Goal: Information Seeking & Learning: Learn about a topic

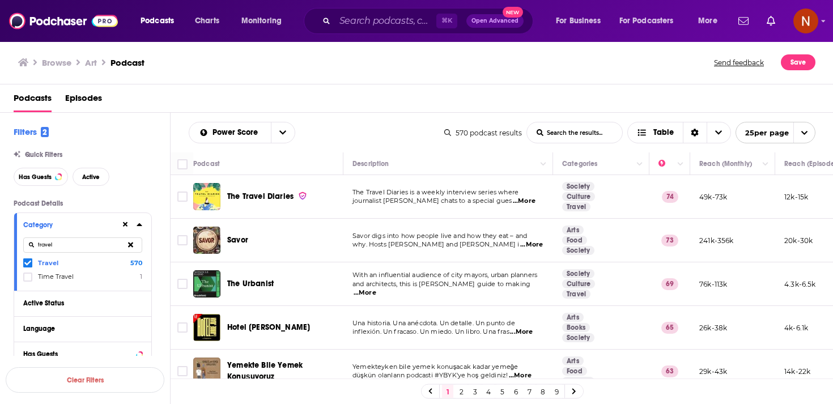
scroll to position [885, 0]
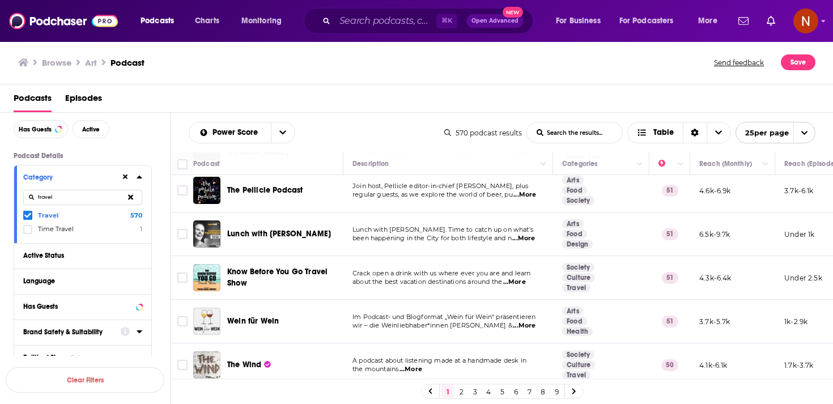
click at [127, 180] on icon at bounding box center [125, 176] width 5 height 7
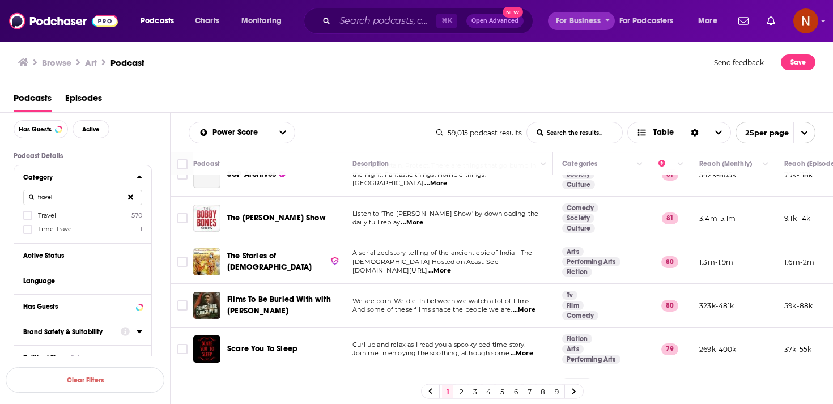
scroll to position [883, 0]
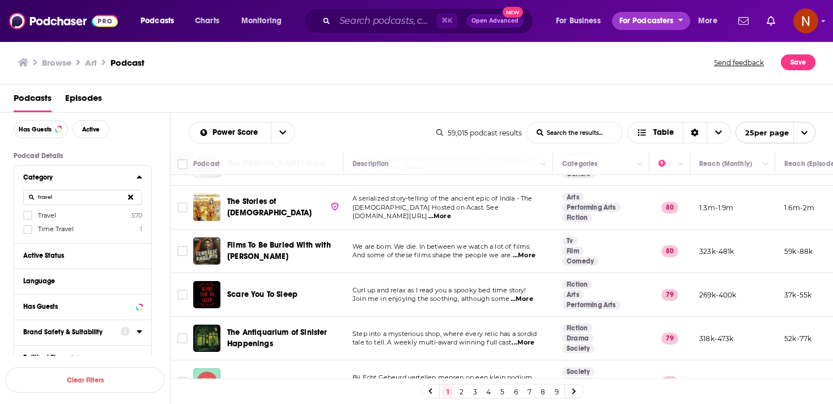
click at [628, 18] on span "For Podcasters" at bounding box center [647, 21] width 54 height 16
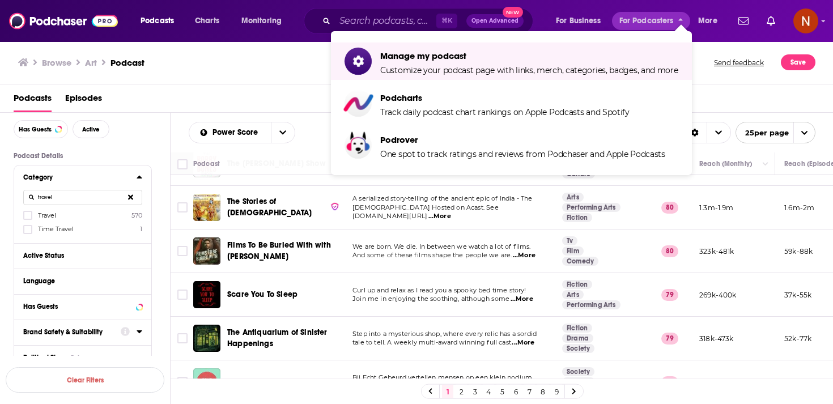
click at [214, 82] on div "Browse Art Podcast Send feedback Save" at bounding box center [417, 63] width 834 height 44
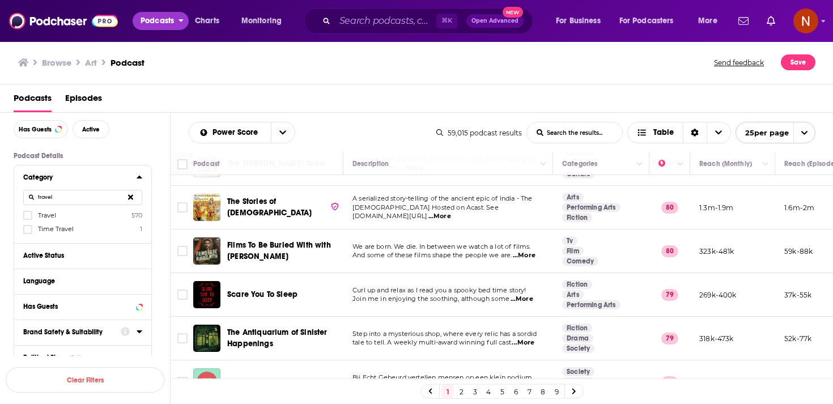
click at [167, 19] on span "Podcasts" at bounding box center [157, 21] width 33 height 16
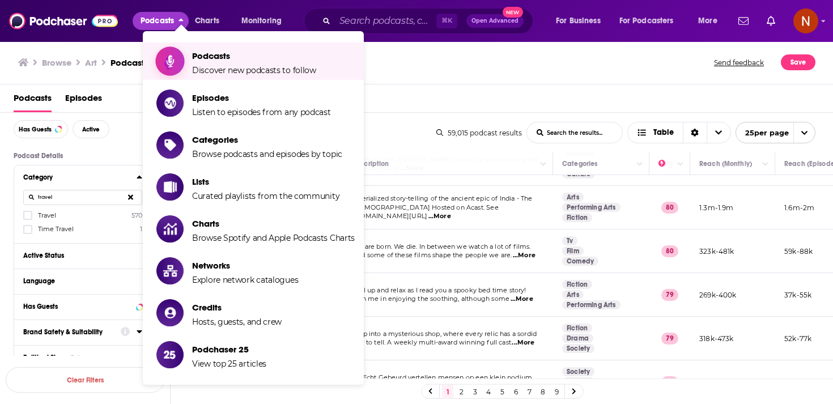
click at [172, 52] on span "Show item sub-menu" at bounding box center [169, 61] width 87 height 87
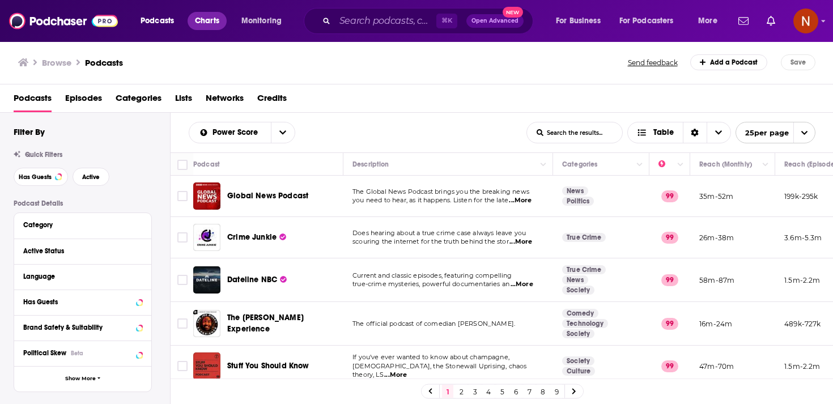
click at [205, 23] on span "Charts" at bounding box center [207, 21] width 24 height 16
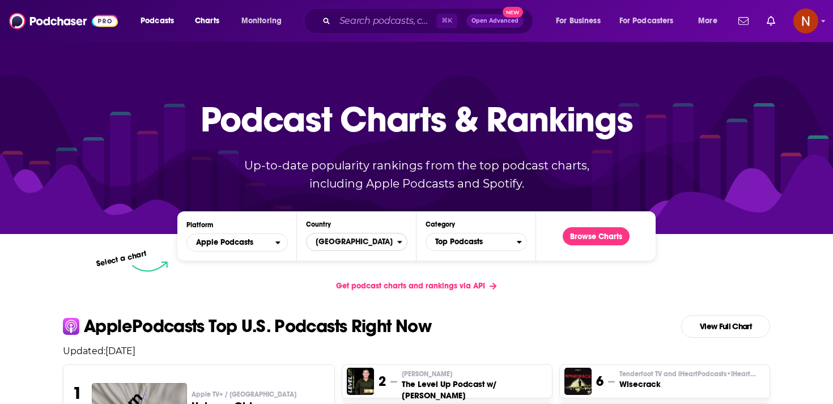
click at [345, 245] on span "[GEOGRAPHIC_DATA]" at bounding box center [352, 241] width 91 height 19
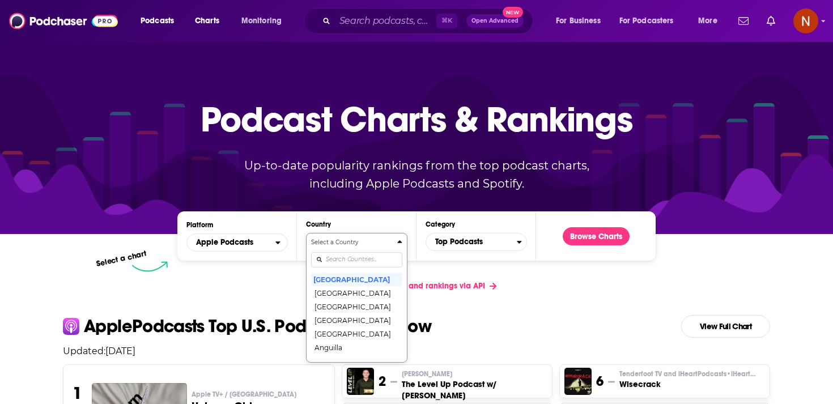
click at [358, 260] on div "Select a Country United States Afghanistan Albania Algeria Angola Anguilla Anti…" at bounding box center [356, 298] width 91 height 120
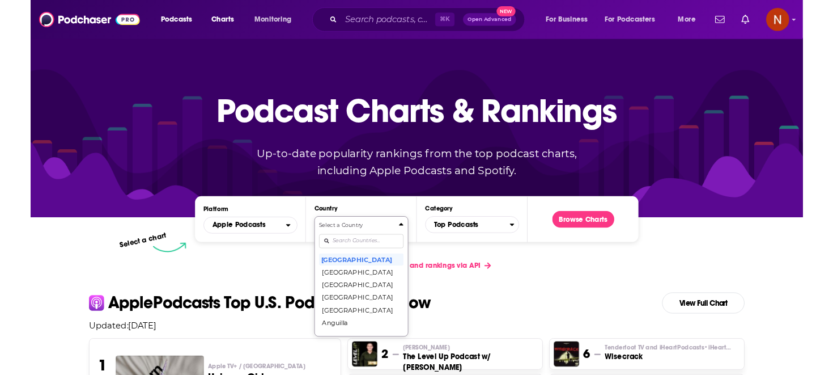
scroll to position [58, 0]
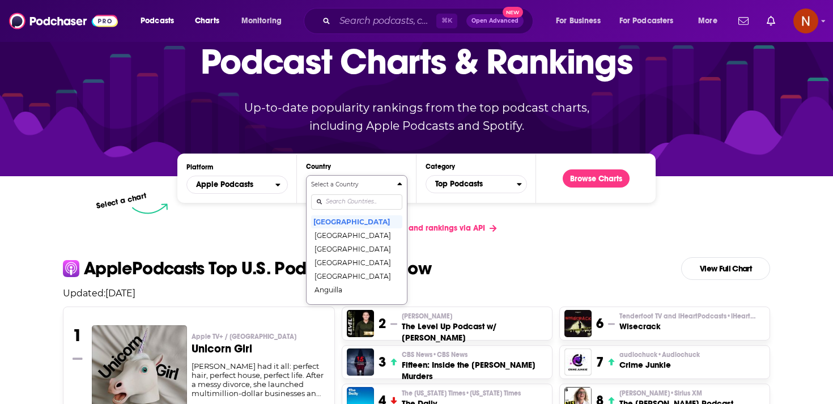
type input "e"
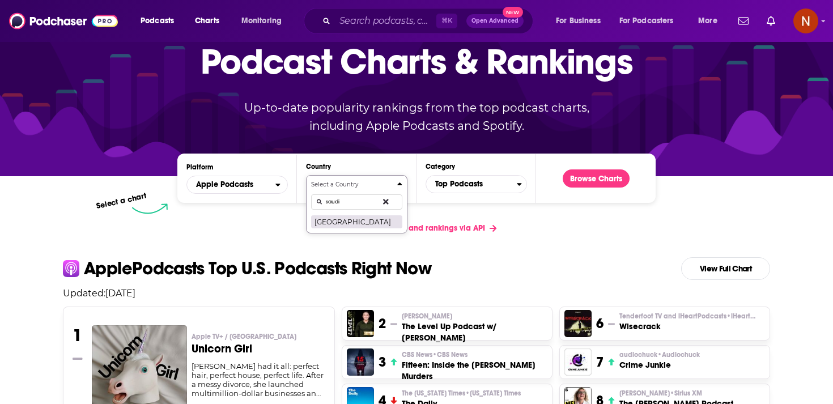
type input "saudi"
click at [336, 221] on button "[GEOGRAPHIC_DATA]" at bounding box center [356, 222] width 91 height 14
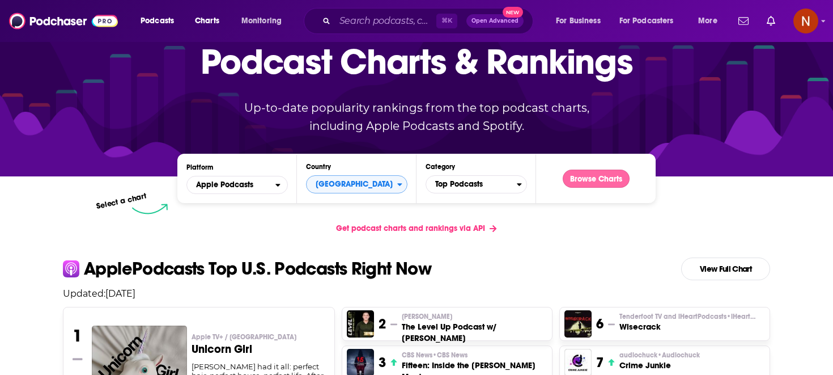
click at [590, 179] on button "Browse Charts" at bounding box center [596, 178] width 67 height 18
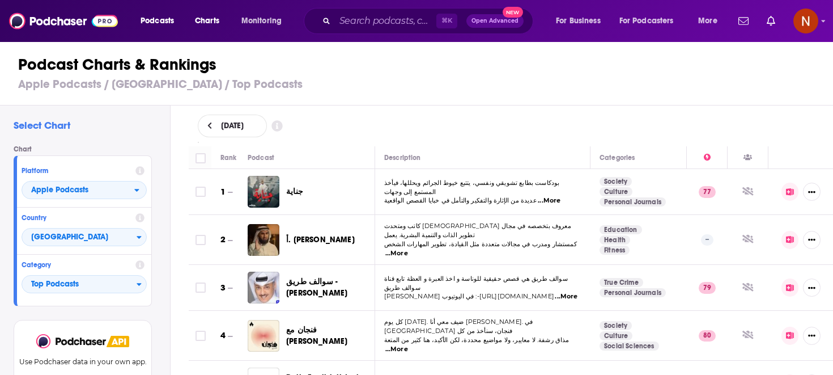
click at [294, 190] on span "جناية" at bounding box center [294, 191] width 17 height 10
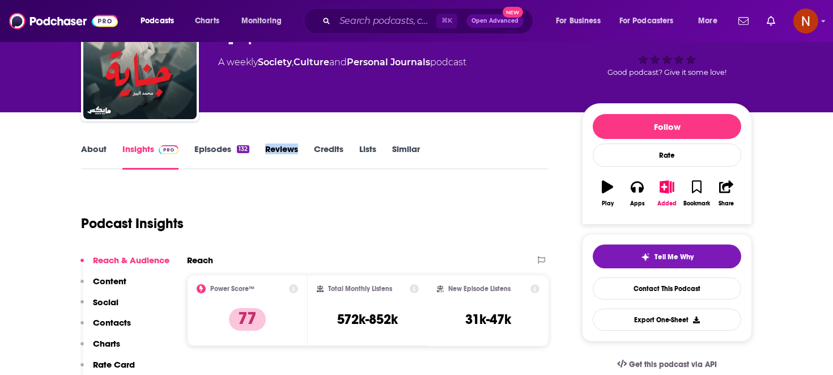
scroll to position [72, 0]
click at [334, 167] on link "Credits" at bounding box center [328, 157] width 29 height 26
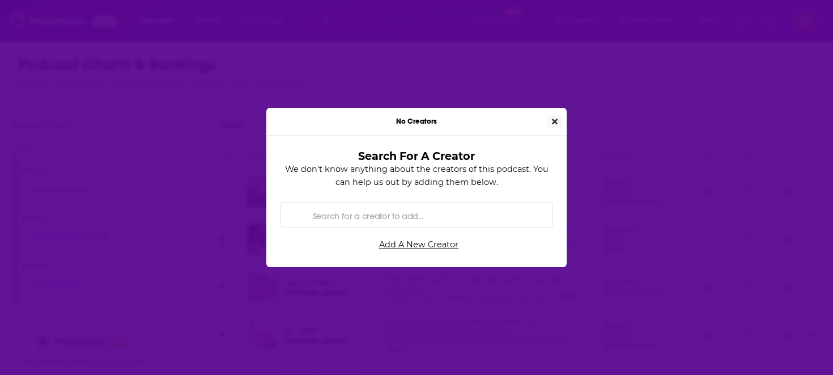
click at [557, 122] on icon "Close" at bounding box center [555, 121] width 6 height 8
click at [557, 122] on div "No Creators Search For A Creator We don't know anything about the creators of t…" at bounding box center [416, 187] width 833 height 375
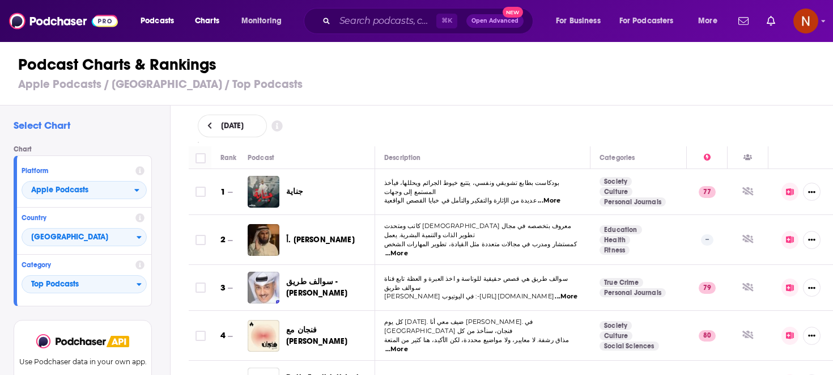
click at [293, 190] on span "جناية" at bounding box center [294, 191] width 17 height 10
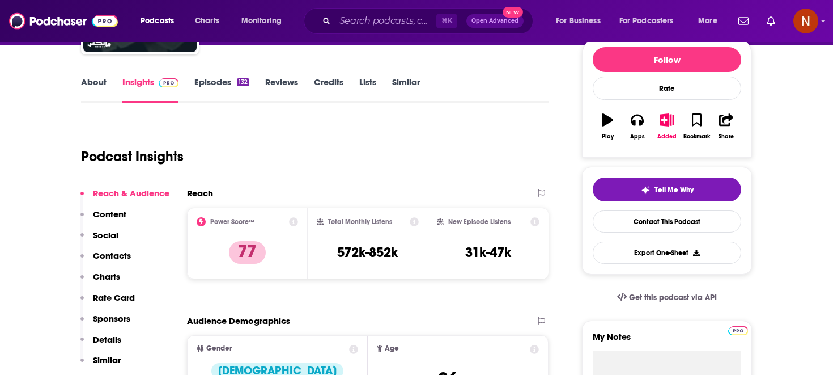
scroll to position [204, 0]
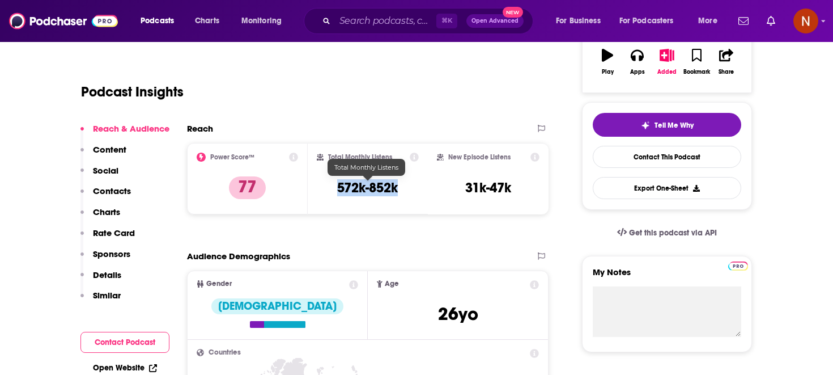
drag, startPoint x: 400, startPoint y: 193, endPoint x: 332, endPoint y: 185, distance: 68.4
click at [331, 185] on div "Total Monthly Listens 572k-852k" at bounding box center [368, 178] width 103 height 52
click at [333, 192] on div "Total Monthly Listens 572k-852k" at bounding box center [368, 178] width 103 height 52
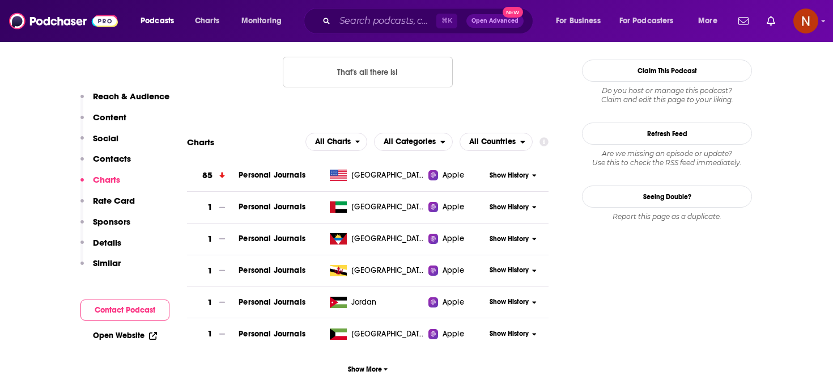
scroll to position [1251, 0]
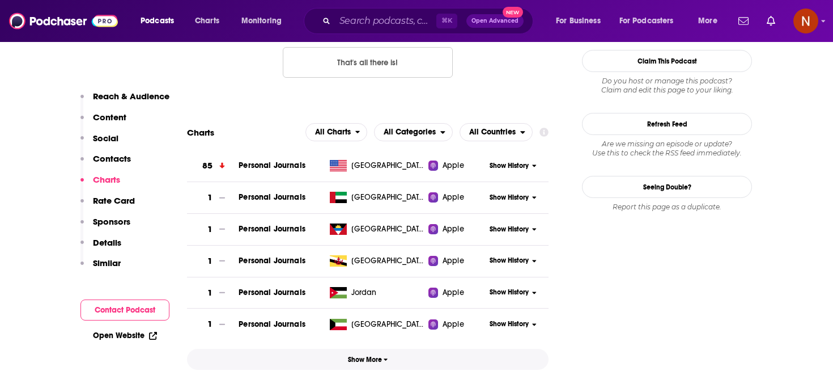
click at [376, 355] on span "Show More" at bounding box center [368, 359] width 40 height 8
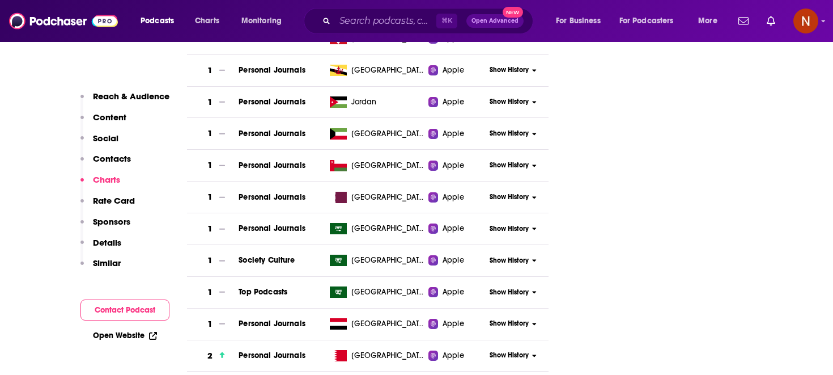
scroll to position [1447, 0]
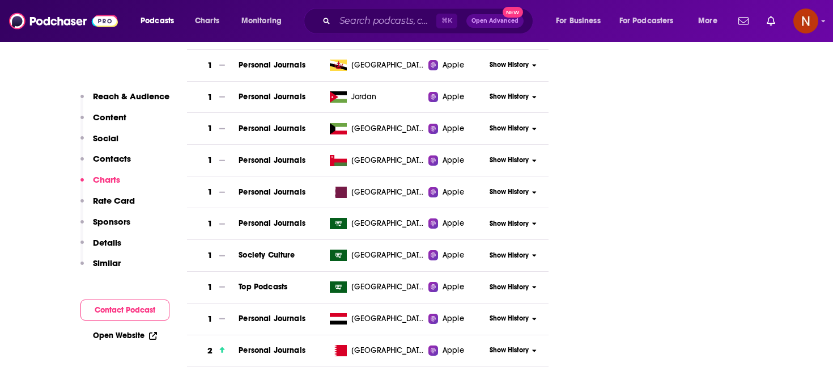
click at [498, 219] on span "Show History" at bounding box center [509, 224] width 39 height 10
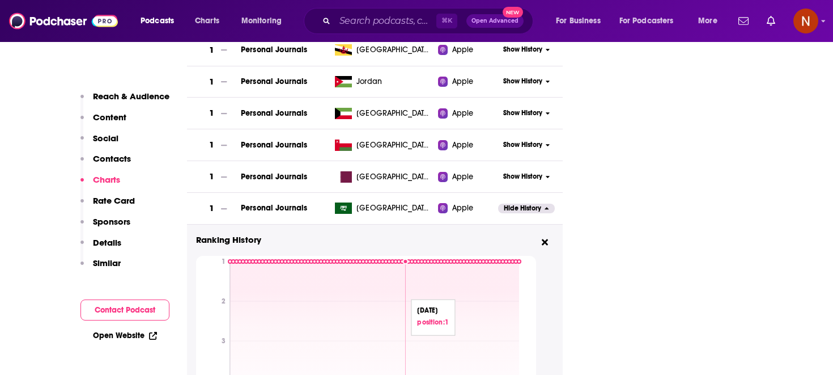
scroll to position [1460, 0]
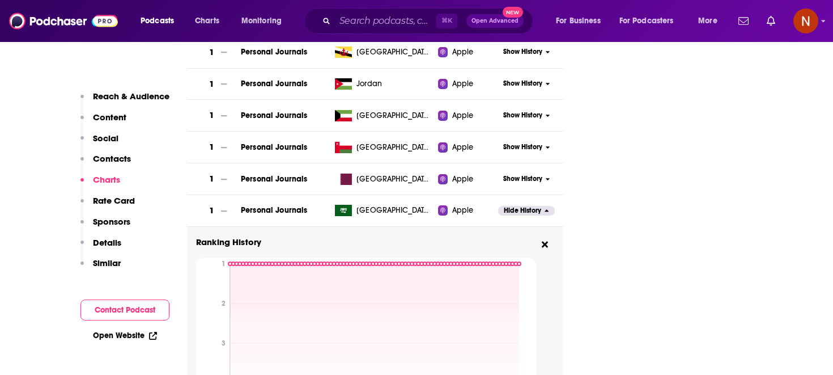
click at [525, 206] on span "Hide History" at bounding box center [522, 211] width 37 height 10
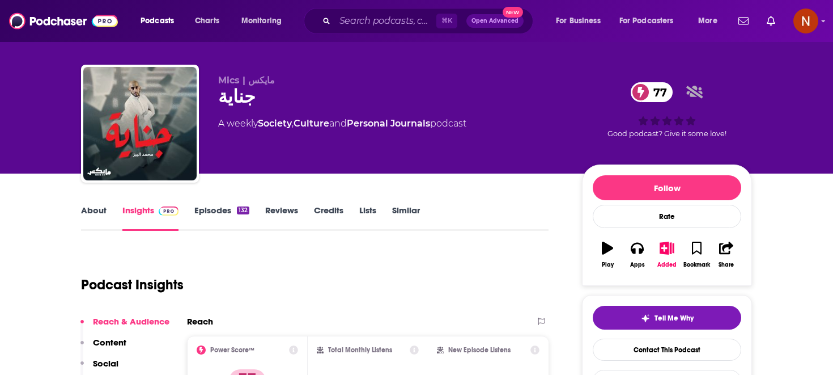
scroll to position [0, 0]
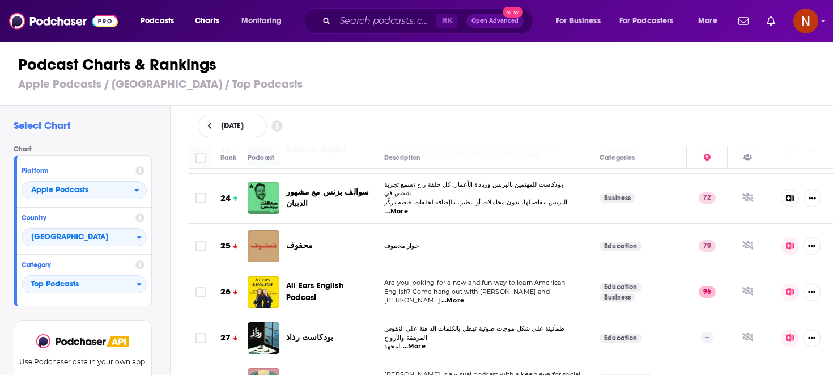
scroll to position [1087, 0]
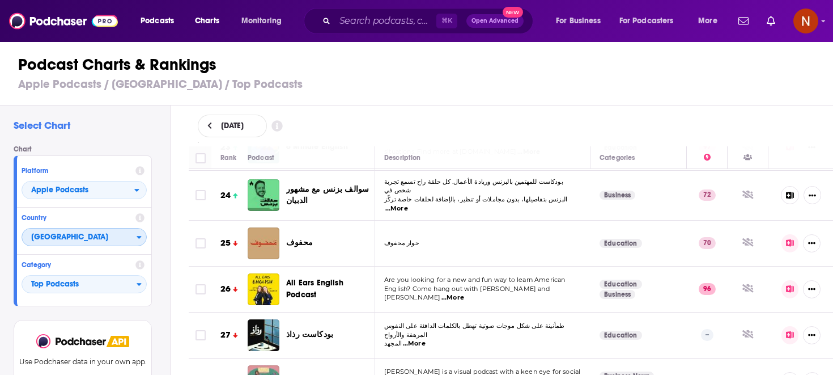
click at [52, 241] on span "[GEOGRAPHIC_DATA]" at bounding box center [79, 237] width 115 height 19
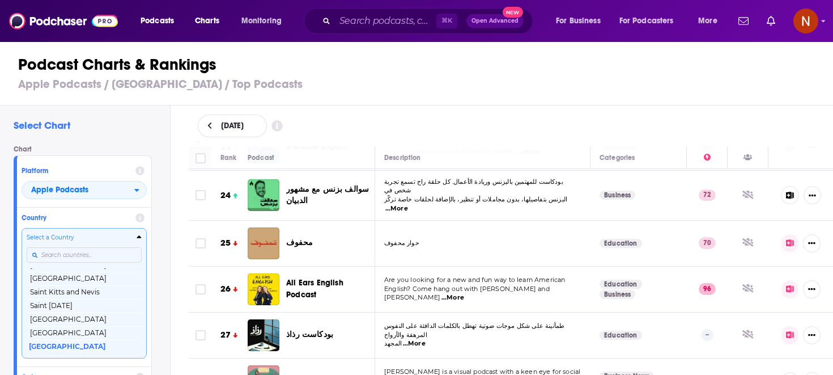
click at [56, 252] on input "Countries" at bounding box center [84, 254] width 115 height 15
type input "u"
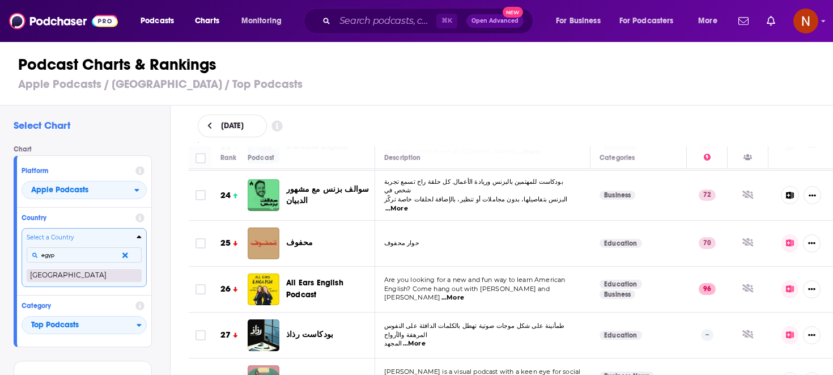
type input "egyp"
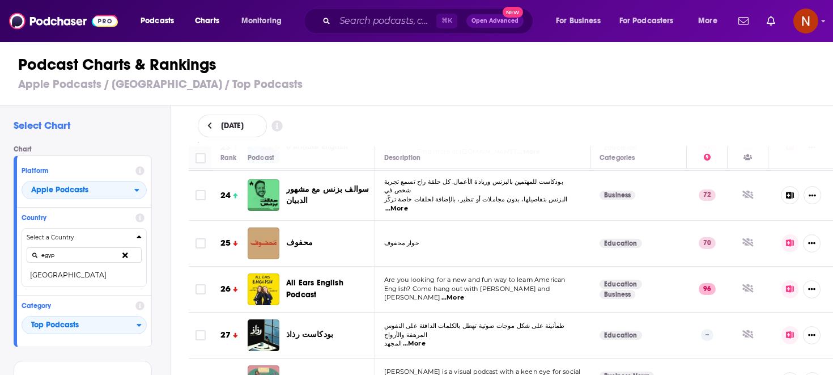
drag, startPoint x: 55, startPoint y: 272, endPoint x: 68, endPoint y: 298, distance: 29.2
click at [55, 272] on button "[GEOGRAPHIC_DATA]" at bounding box center [84, 275] width 115 height 14
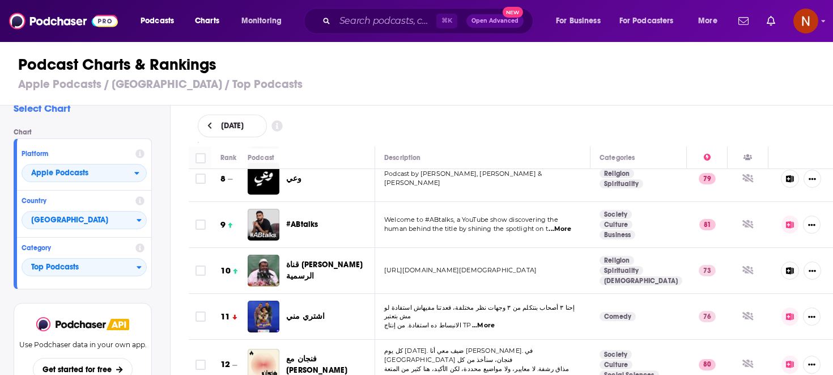
scroll to position [362, 0]
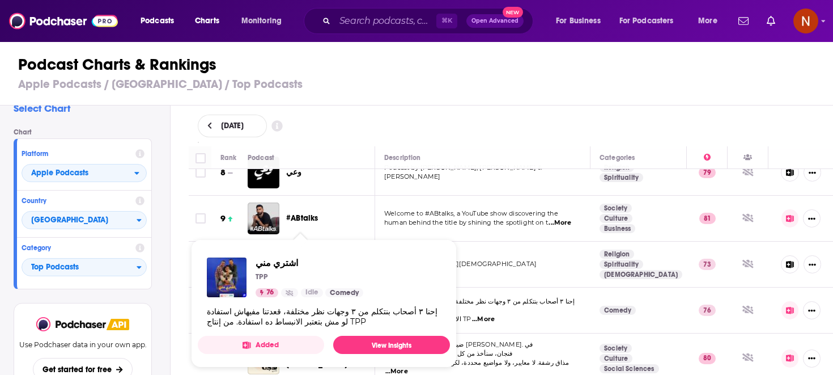
click at [304, 283] on div "اشتري مني TPP 76 Idle Comedy" at bounding box center [310, 277] width 108 height 40
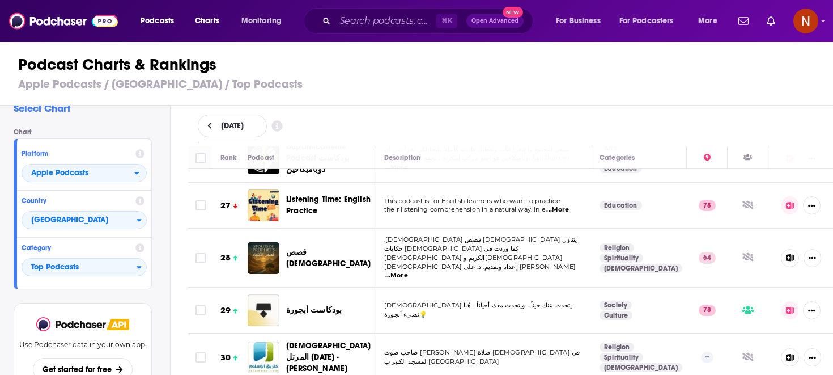
scroll to position [1234, 0]
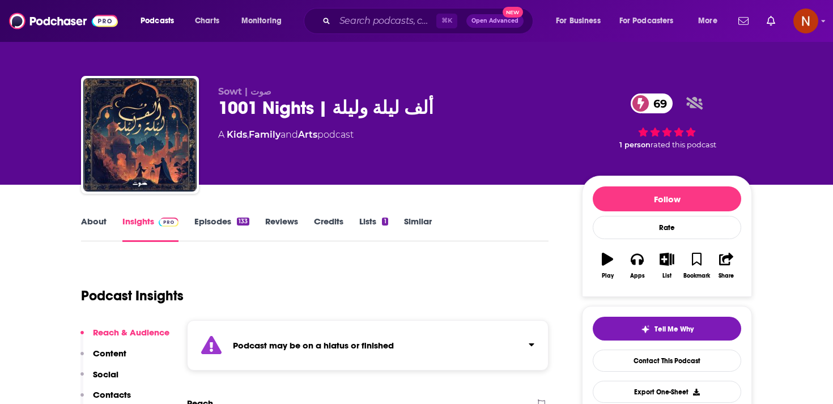
scroll to position [43, 0]
